Goal: Navigation & Orientation: Find specific page/section

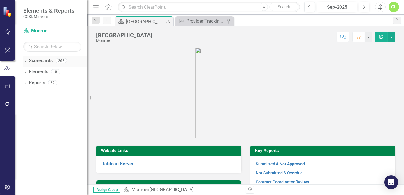
click at [26, 61] on icon at bounding box center [25, 61] width 1 height 3
click at [40, 70] on link "Monroe" at bounding box center [59, 72] width 55 height 7
click at [28, 71] on icon "Dropdown" at bounding box center [28, 71] width 4 height 3
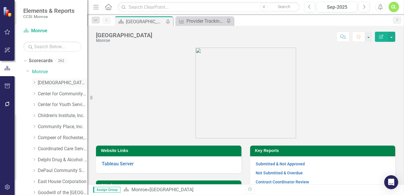
click at [35, 84] on icon "Dropdown" at bounding box center [34, 82] width 4 height 3
click at [44, 104] on link "[PERSON_NAME]" at bounding box center [66, 104] width 44 height 7
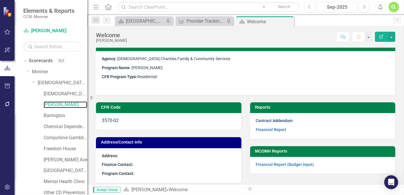
scroll to position [11, 0]
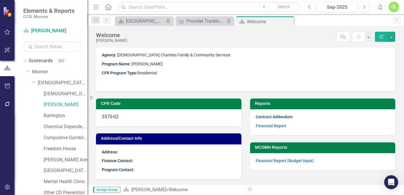
click at [274, 115] on link "Contract Addendum" at bounding box center [274, 117] width 37 height 5
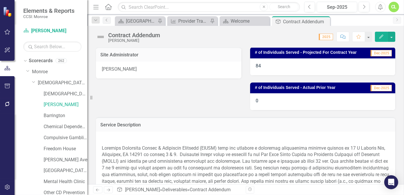
scroll to position [158, 0]
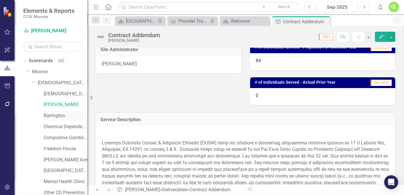
click at [51, 117] on link "Barrington" at bounding box center [66, 116] width 44 height 7
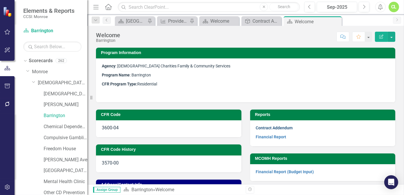
click at [274, 129] on link "Contract Addendum" at bounding box center [274, 128] width 37 height 5
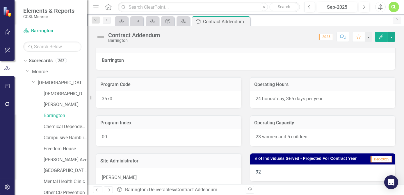
scroll to position [79, 0]
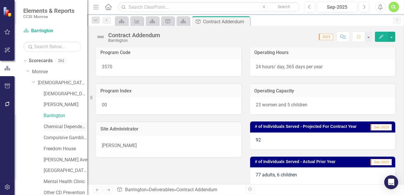
click at [64, 126] on link "Chemical Dependency Outpatient" at bounding box center [66, 127] width 44 height 7
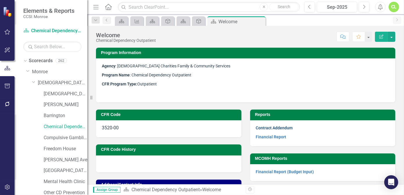
click at [281, 129] on link "Contract Addendum" at bounding box center [274, 128] width 37 height 5
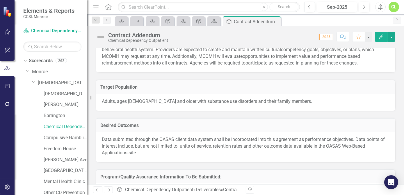
scroll to position [392, 0]
